Goal: Obtain resource: Obtain resource

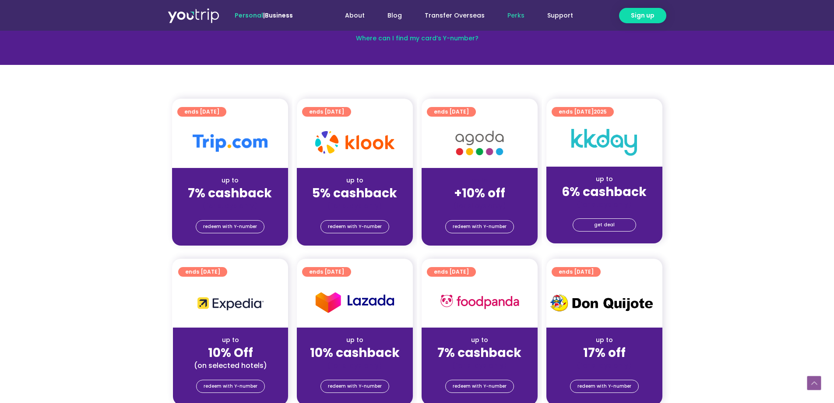
scroll to position [175, 0]
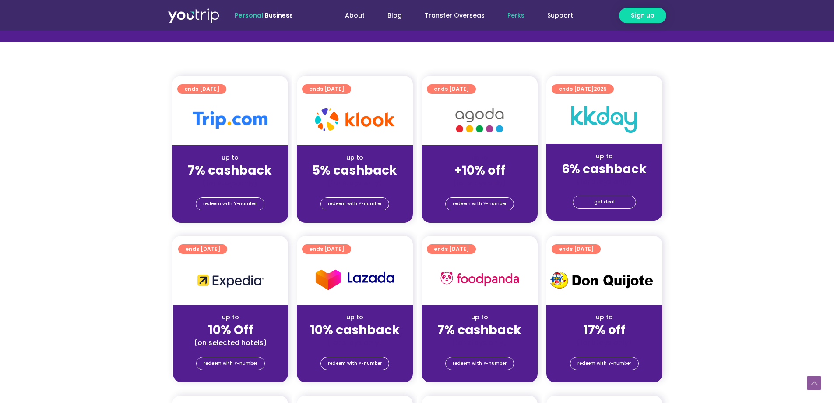
click at [460, 179] on div "(for stays only)" at bounding box center [480, 182] width 102 height 9
click at [476, 136] on img at bounding box center [480, 120] width 70 height 36
click at [474, 120] on img at bounding box center [480, 120] width 70 height 36
click at [475, 209] on span "redeem with Y-number" at bounding box center [480, 204] width 54 height 12
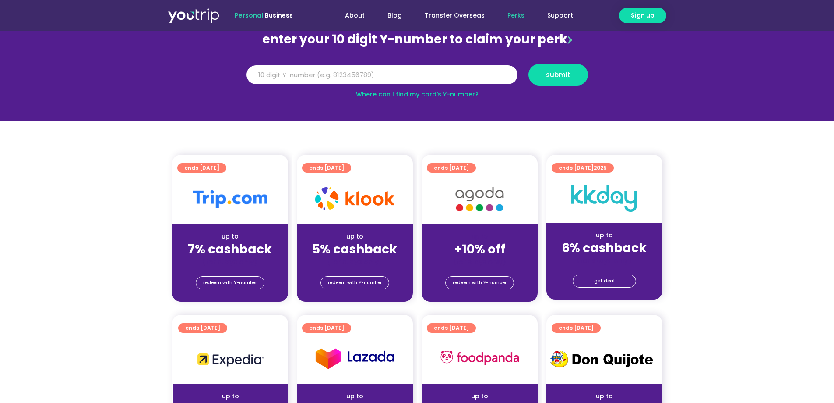
click at [462, 191] on img at bounding box center [480, 199] width 70 height 36
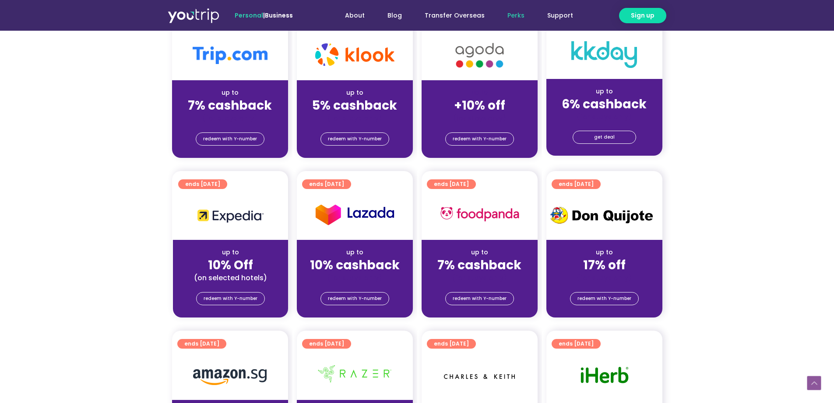
scroll to position [140, 0]
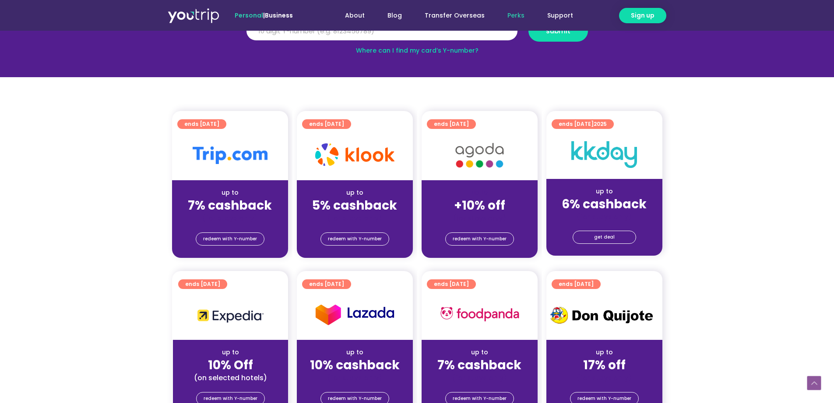
click at [458, 120] on span "ends [DATE]" at bounding box center [451, 124] width 35 height 10
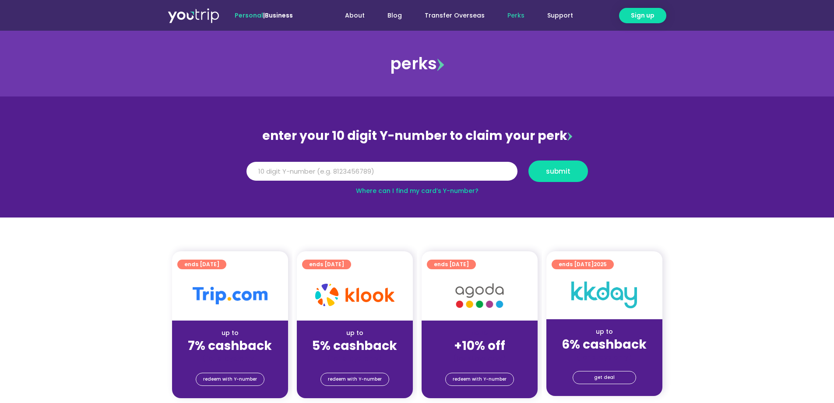
click at [455, 267] on span "ends [DATE]" at bounding box center [451, 264] width 35 height 10
click at [469, 263] on span "ends [DATE]" at bounding box center [451, 264] width 35 height 10
click at [459, 259] on div "ends [DATE]" at bounding box center [482, 263] width 111 height 13
click at [460, 264] on span "ends [DATE]" at bounding box center [451, 264] width 35 height 10
click at [482, 322] on div "up to +10% off (for stays only)" at bounding box center [480, 341] width 116 height 42
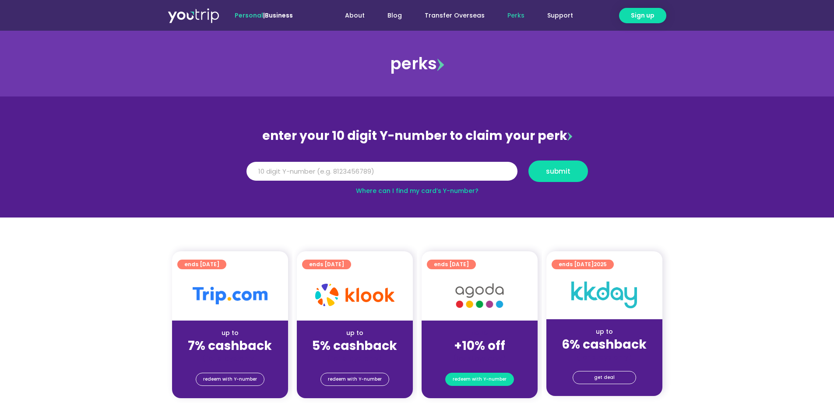
click at [491, 376] on span "redeem with Y-number" at bounding box center [480, 379] width 54 height 12
click at [422, 58] on div "perks" at bounding box center [417, 63] width 834 height 35
click at [514, 14] on link "Perks" at bounding box center [516, 15] width 40 height 16
